Goal: Check status: Check status

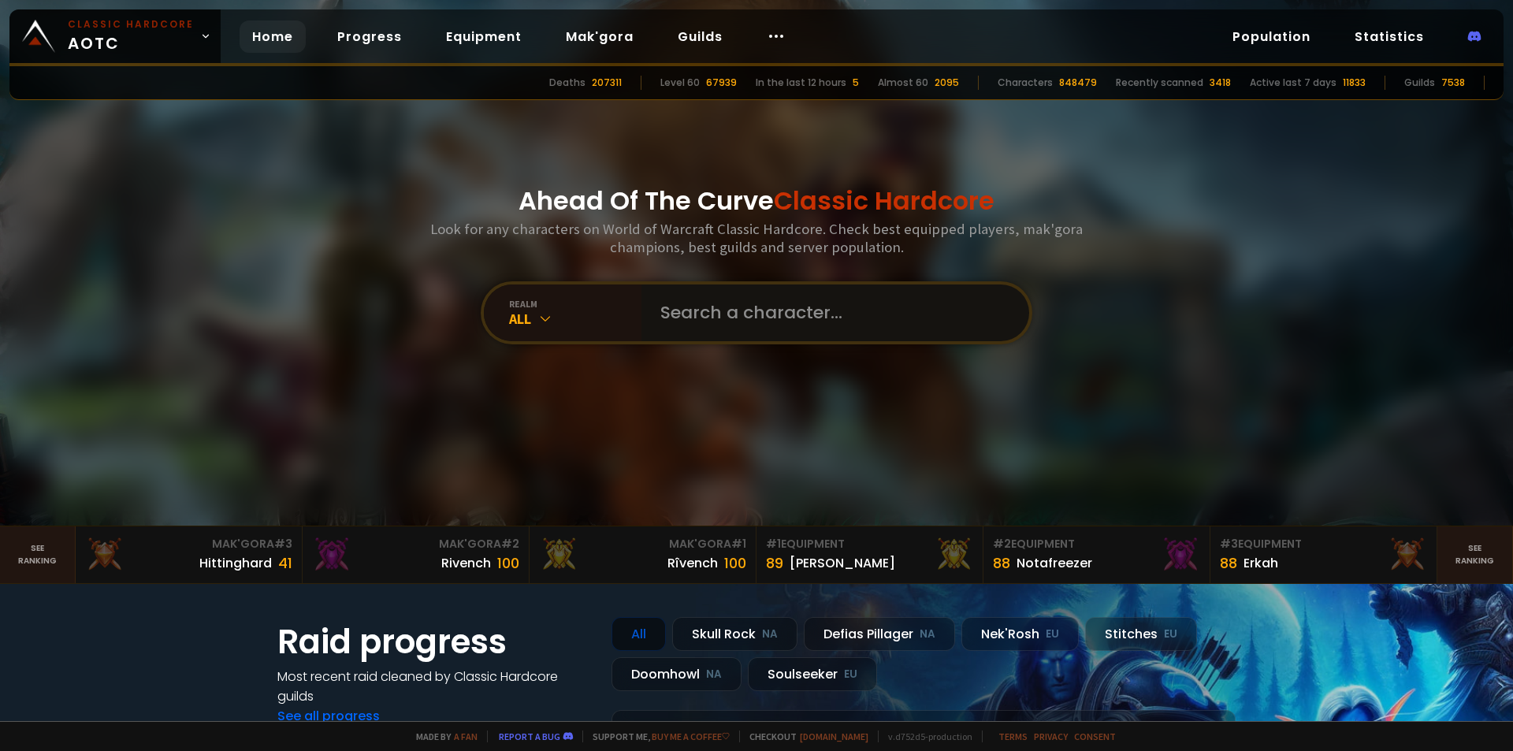
click at [744, 314] on input "text" at bounding box center [830, 313] width 359 height 57
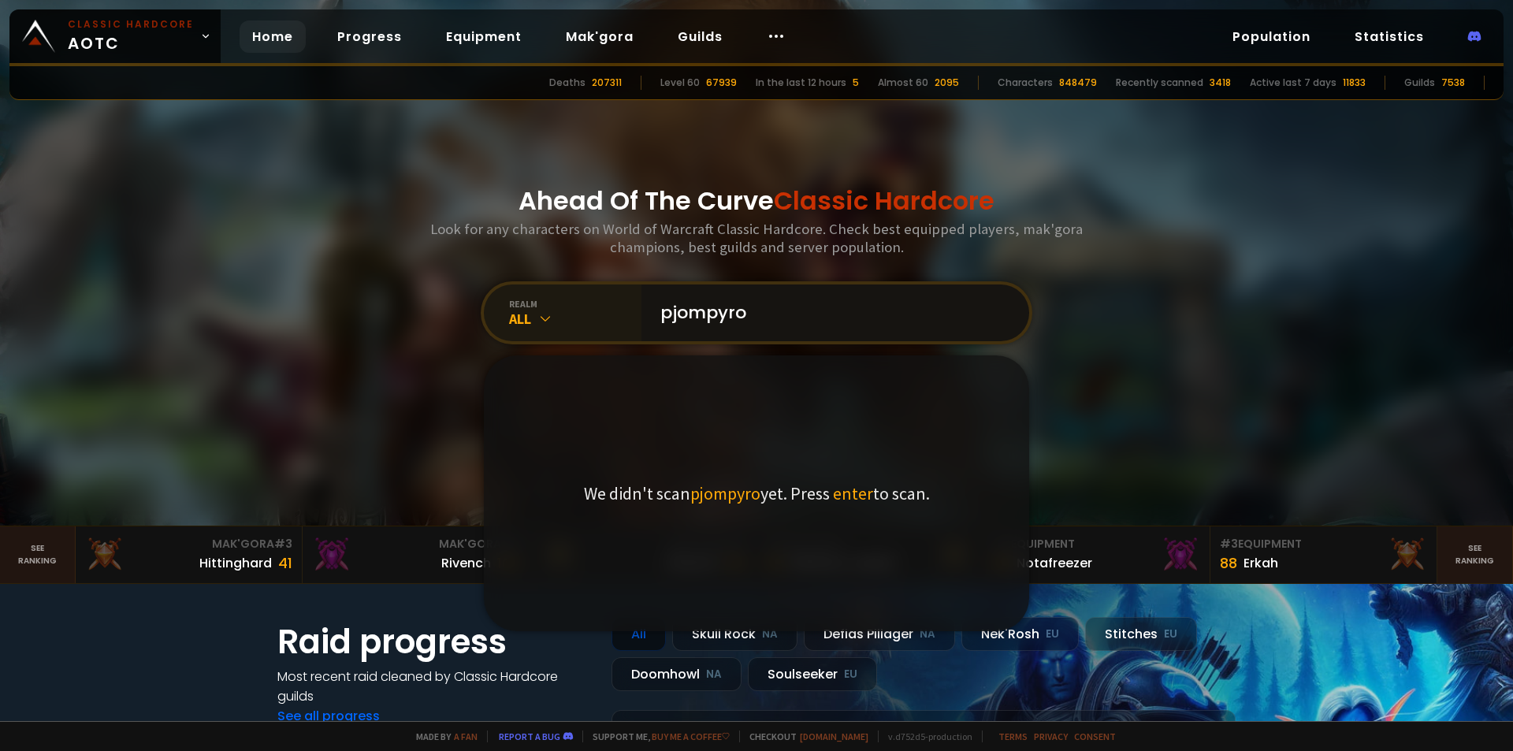
type input "pjompyro"
click at [545, 316] on icon at bounding box center [546, 319] width 16 height 16
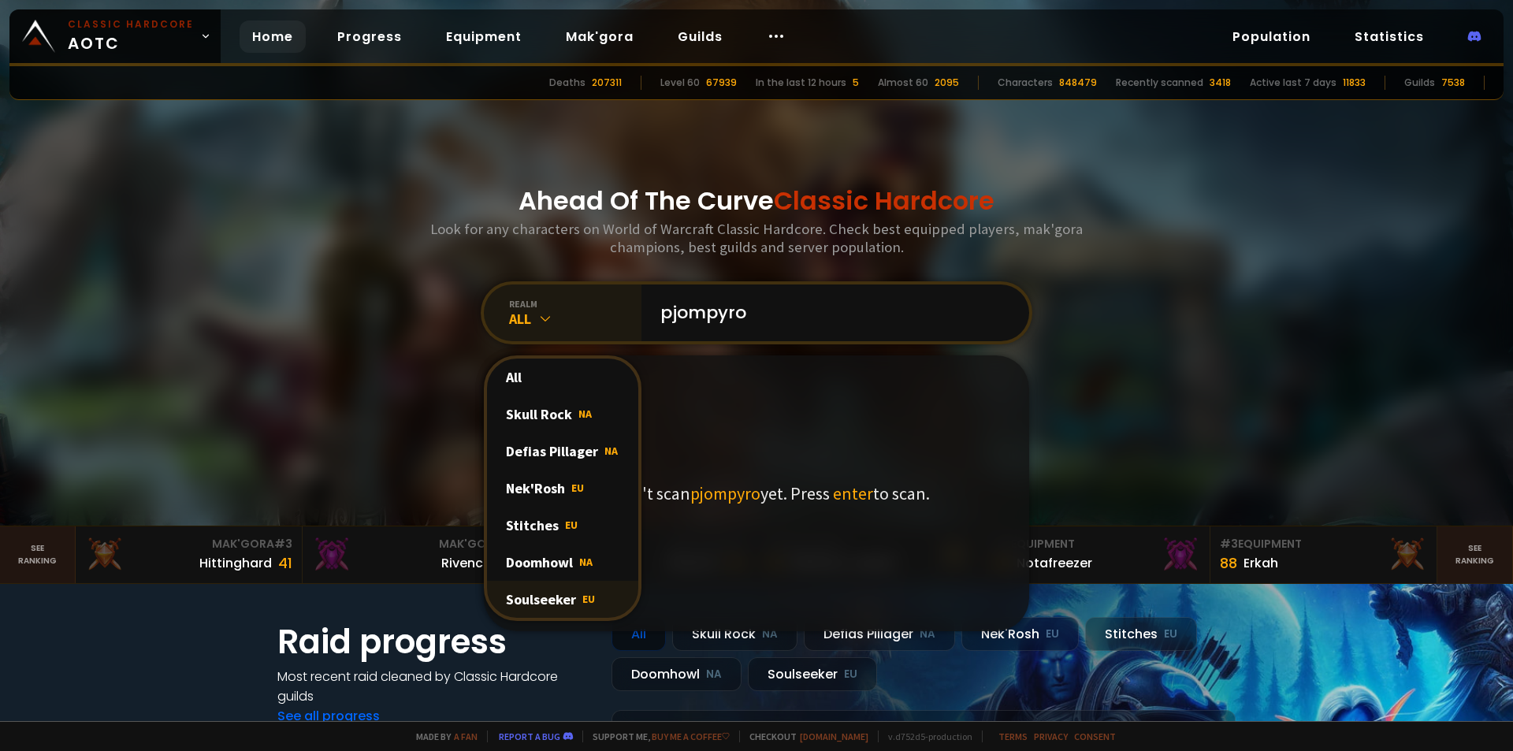
click at [555, 593] on div "Soulseeker EU" at bounding box center [562, 599] width 151 height 37
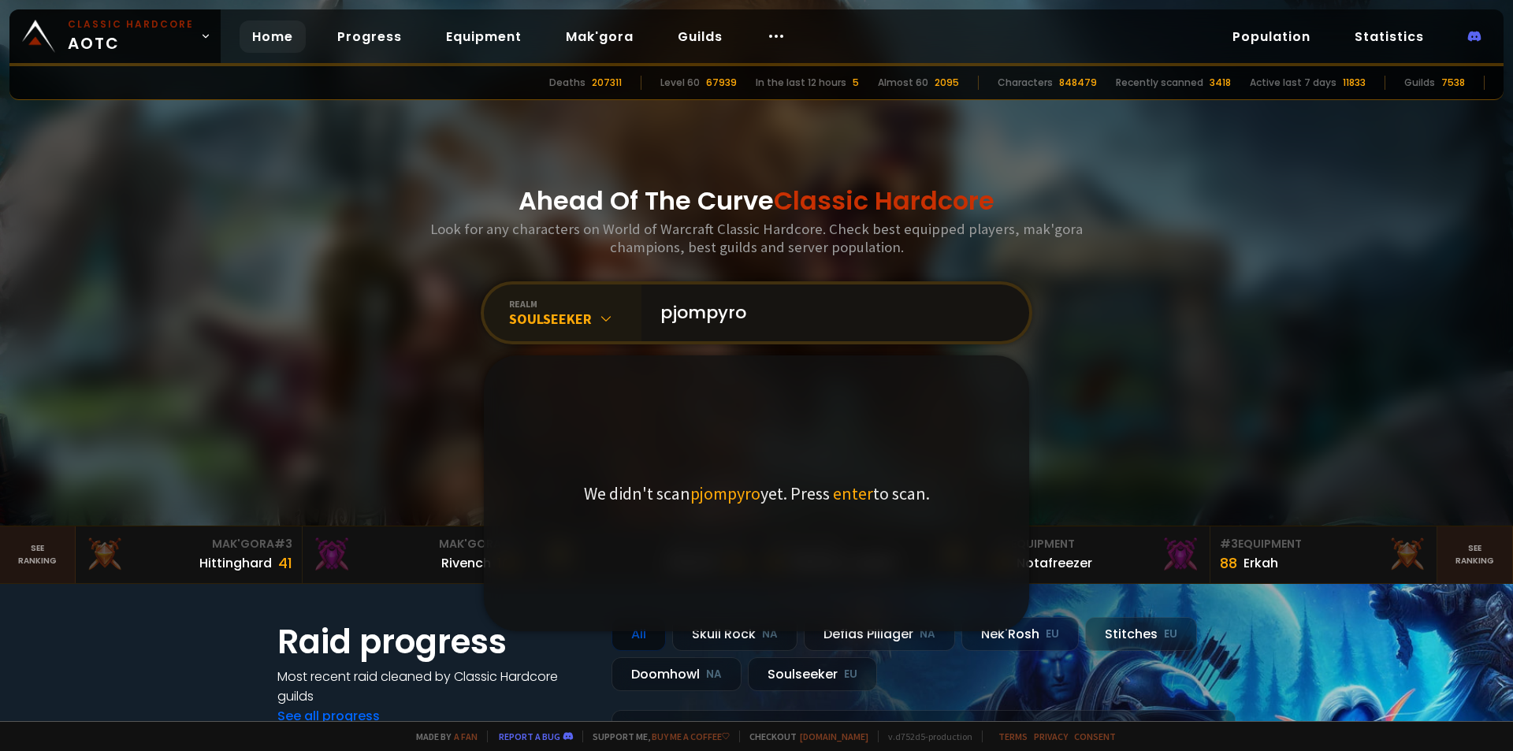
click at [765, 325] on input "pjompyro" at bounding box center [830, 313] width 359 height 57
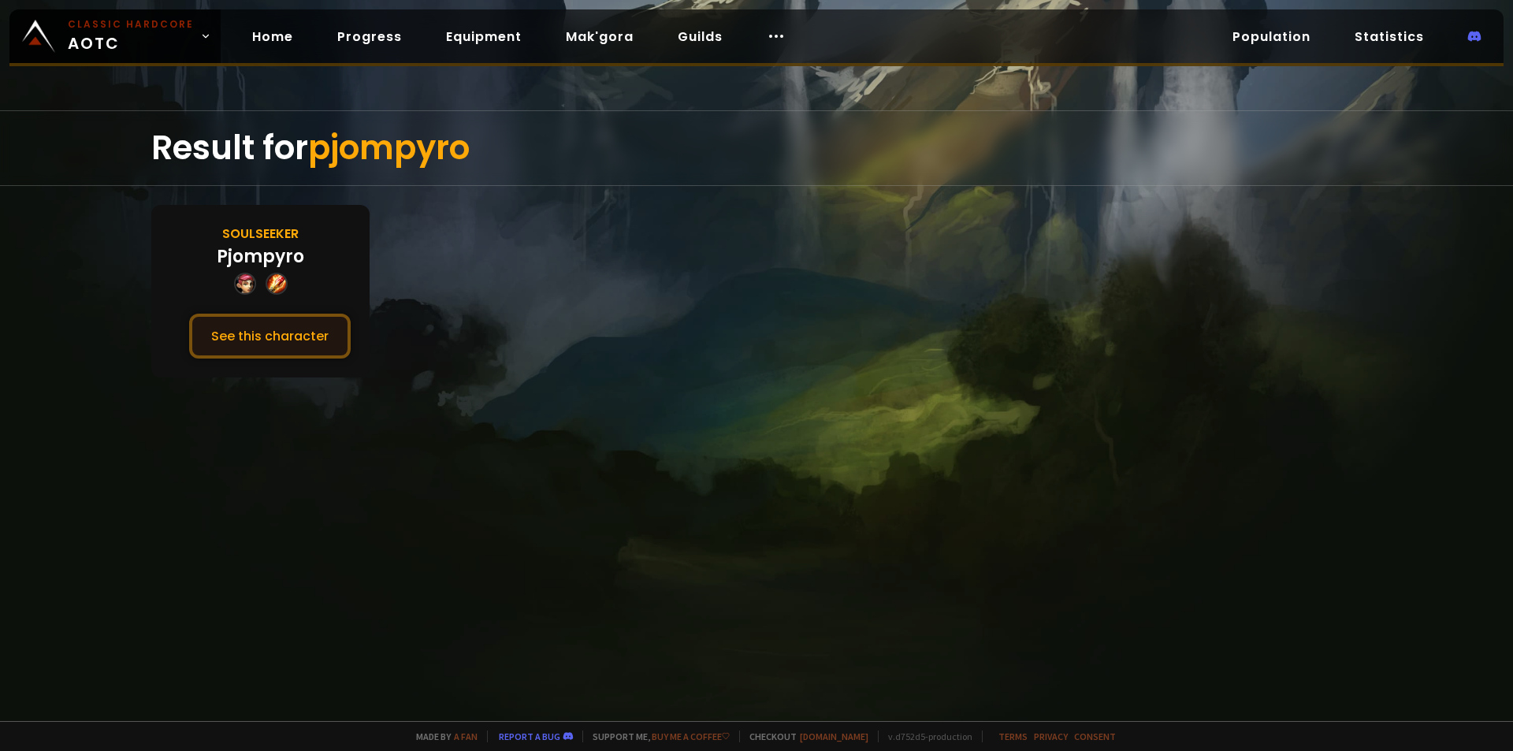
click at [262, 331] on button "See this character" at bounding box center [270, 336] width 162 height 45
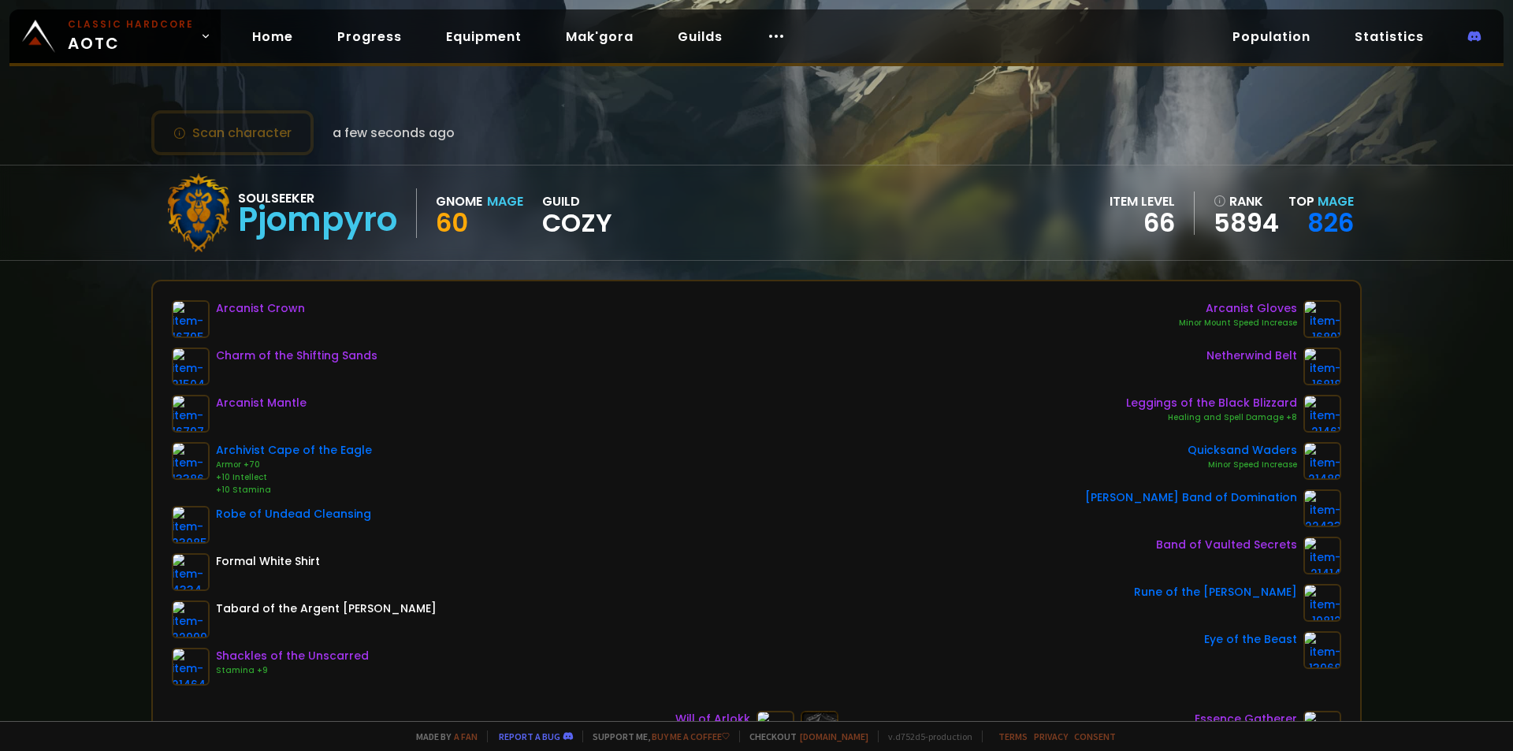
scroll to position [79, 0]
